Goal: Information Seeking & Learning: Find specific fact

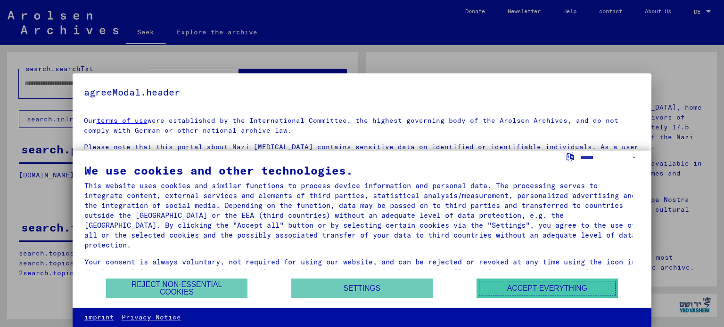
click at [543, 289] on font "Accept everything" at bounding box center [547, 289] width 80 height 8
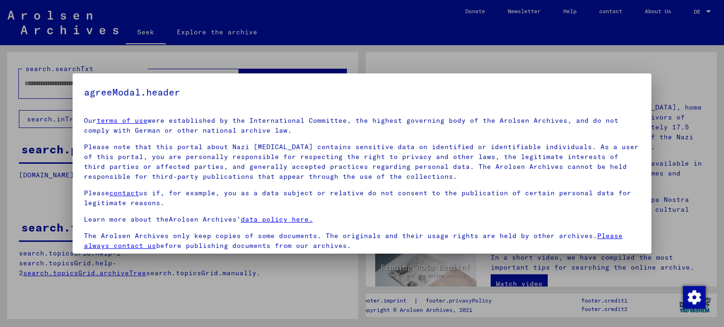
click at [497, 62] on div at bounding box center [362, 163] width 724 height 327
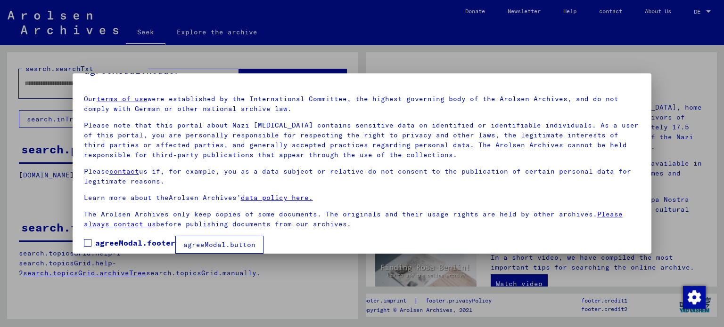
scroll to position [33, 0]
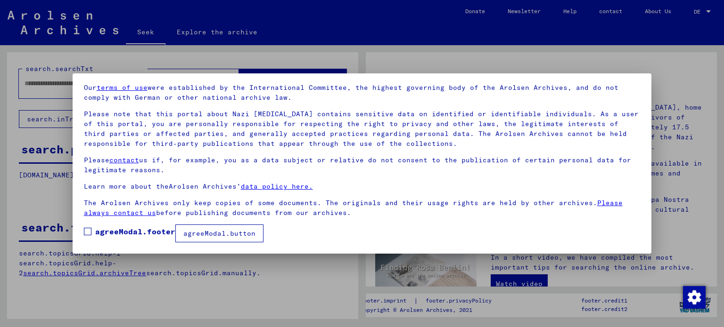
click at [90, 231] on span at bounding box center [88, 232] width 8 height 8
click at [215, 231] on font "agreeModal.button" at bounding box center [219, 233] width 72 height 8
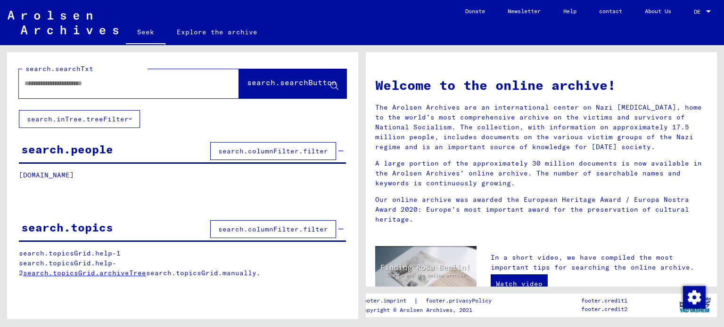
click at [230, 153] on font "search.columnFilter.filter" at bounding box center [273, 151] width 110 height 8
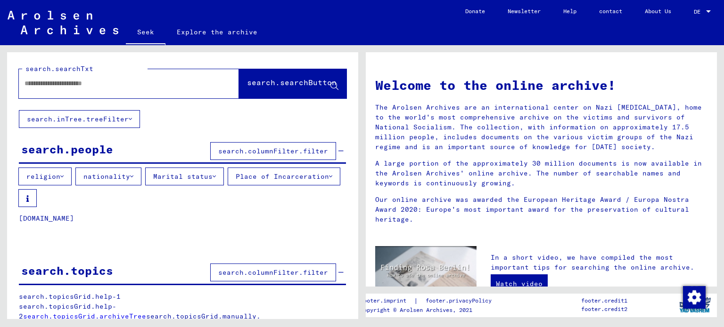
click at [58, 175] on font "religion" at bounding box center [43, 176] width 34 height 8
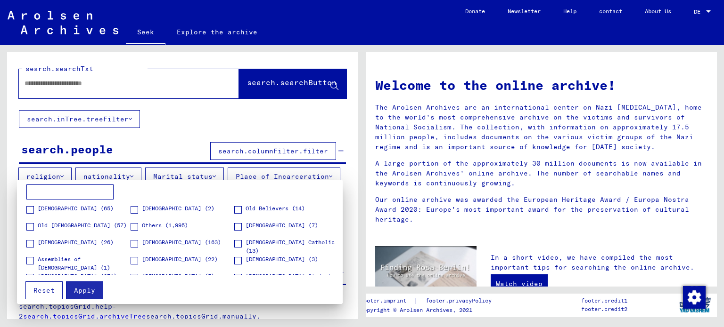
click at [143, 145] on div at bounding box center [362, 163] width 724 height 327
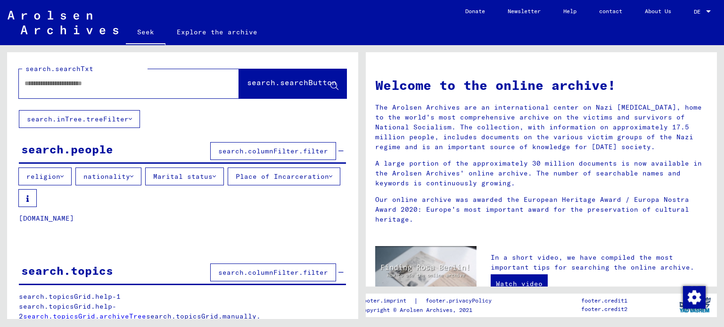
click at [126, 176] on font "nationality" at bounding box center [106, 176] width 47 height 8
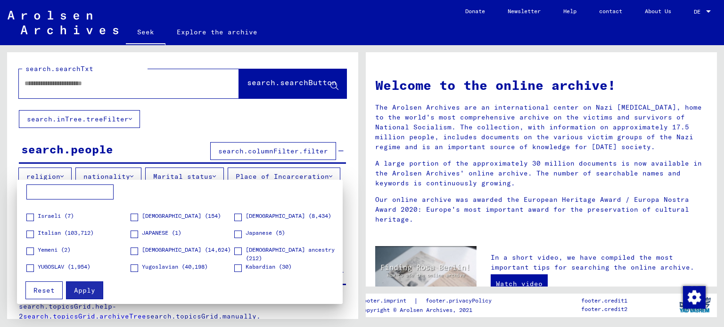
scroll to position [707, 0]
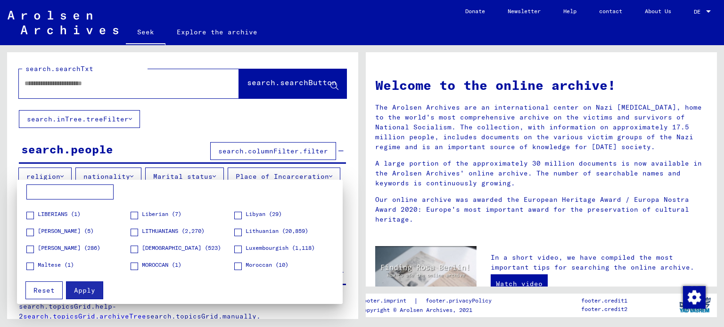
click at [50, 192] on input at bounding box center [69, 192] width 87 height 15
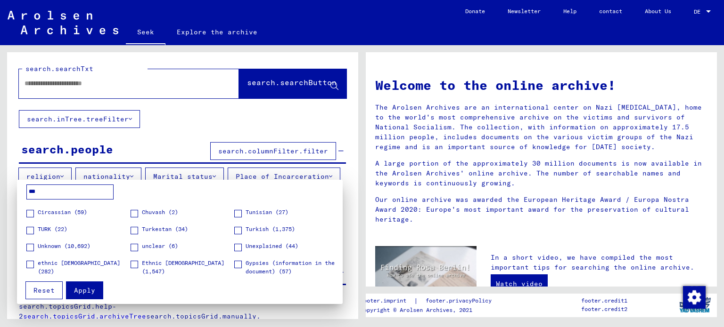
scroll to position [0, 0]
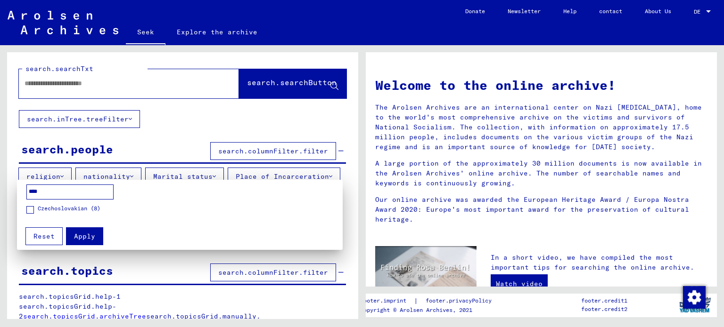
type input "****"
click at [62, 208] on font "Czechoslovakian (8)" at bounding box center [69, 208] width 63 height 7
click at [89, 236] on font "Apply" at bounding box center [84, 236] width 21 height 8
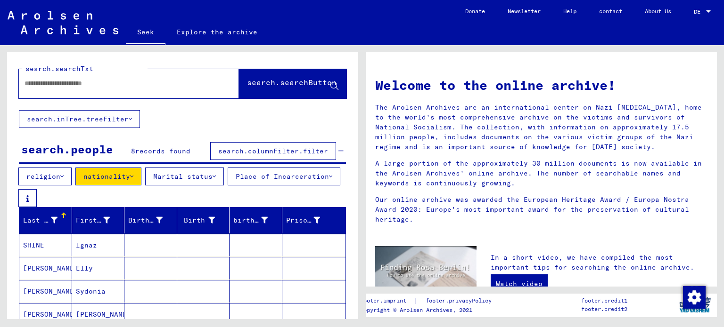
click at [212, 177] on icon at bounding box center [213, 176] width 3 height 7
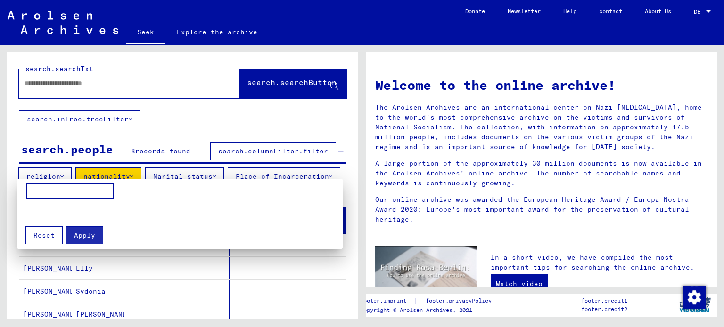
click at [207, 126] on div at bounding box center [362, 163] width 724 height 327
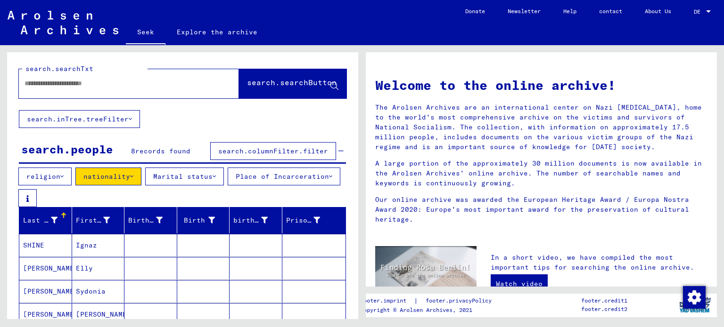
click at [329, 177] on icon at bounding box center [330, 176] width 3 height 7
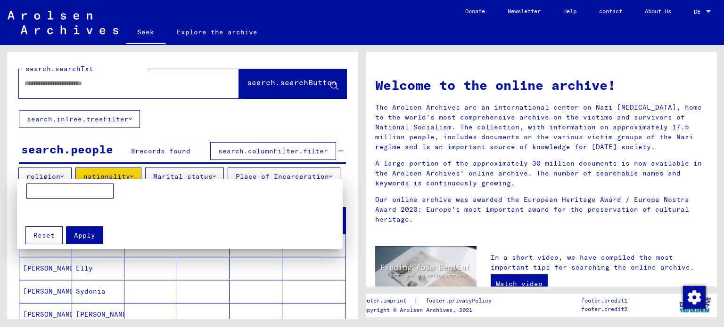
click at [57, 194] on input at bounding box center [69, 191] width 87 height 15
drag, startPoint x: 59, startPoint y: 190, endPoint x: 24, endPoint y: 192, distance: 34.9
click at [24, 192] on div "********" at bounding box center [180, 202] width 316 height 36
type input "********"
click at [63, 193] on input "********" at bounding box center [69, 191] width 87 height 15
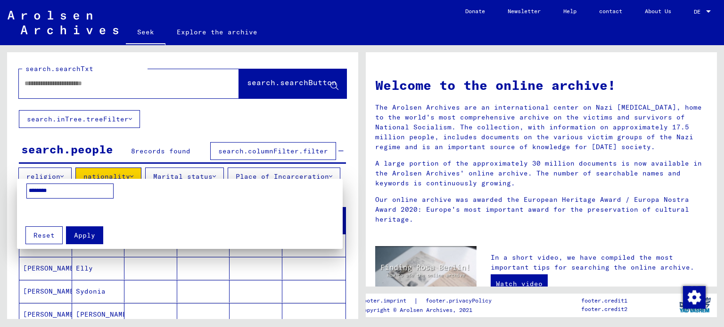
click at [77, 238] on font "Apply" at bounding box center [84, 235] width 21 height 8
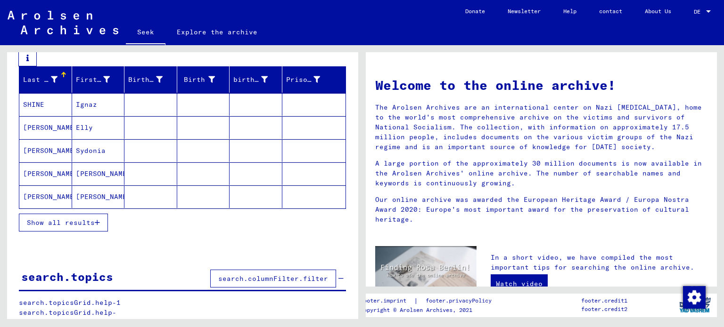
scroll to position [141, 0]
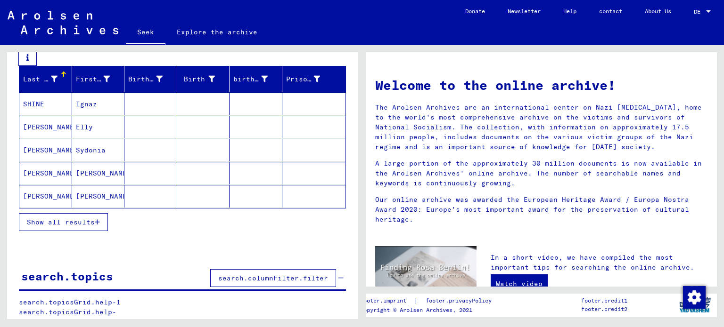
click at [75, 220] on font "Show all results" at bounding box center [61, 222] width 68 height 8
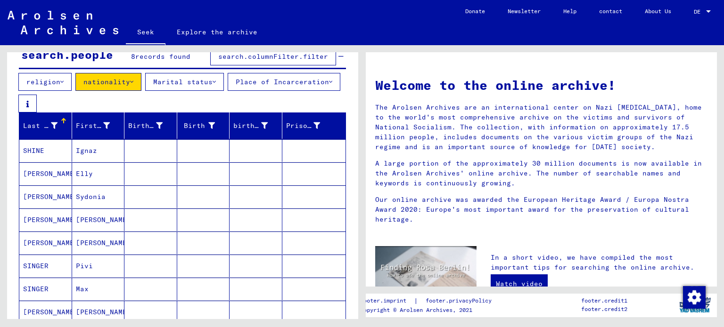
scroll to position [0, 0]
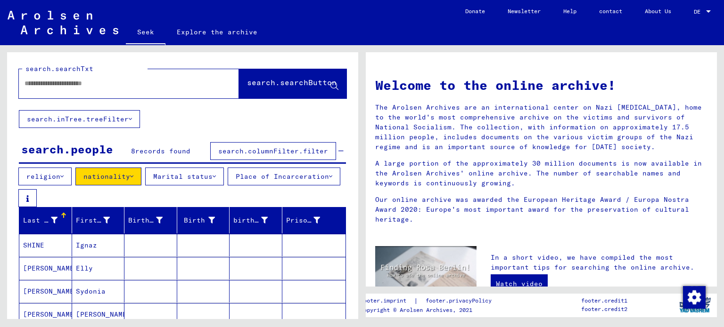
click at [130, 177] on icon at bounding box center [131, 176] width 3 height 7
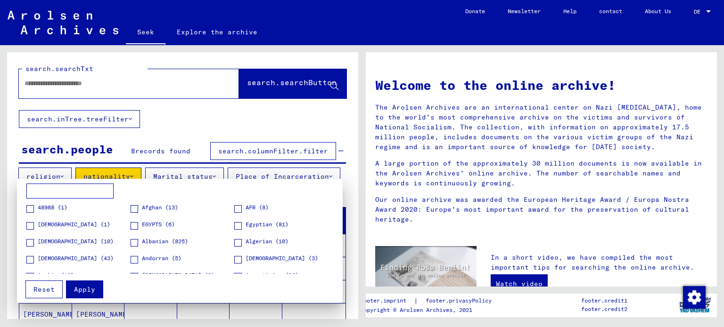
click at [169, 122] on div at bounding box center [362, 163] width 724 height 327
